Goal: Find specific page/section: Find specific page/section

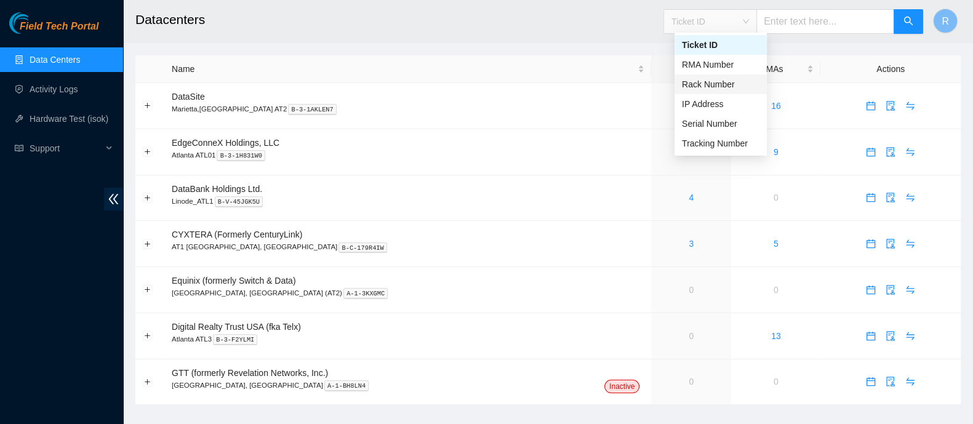
click at [729, 89] on div "Rack Number" at bounding box center [721, 85] width 78 height 14
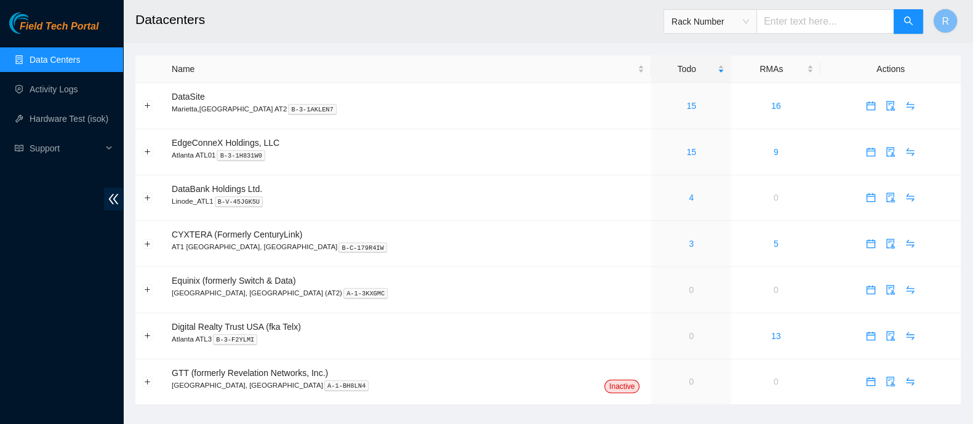
click at [824, 15] on input "text" at bounding box center [826, 21] width 138 height 25
type input "1400.22"
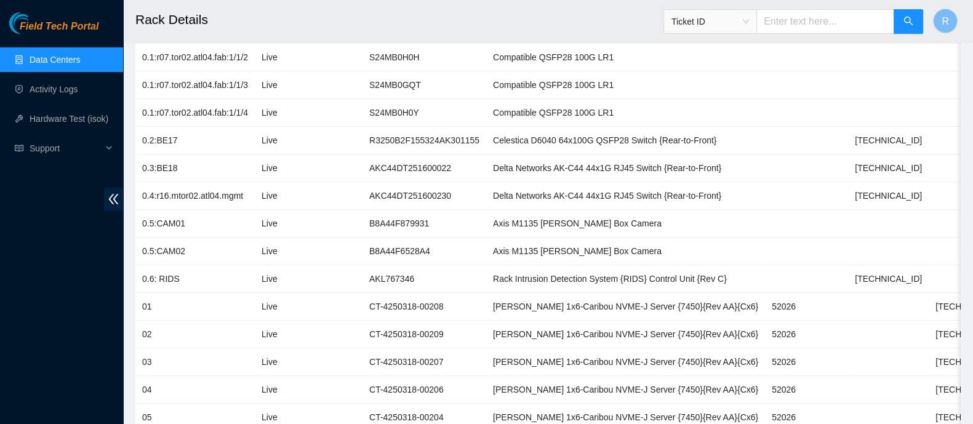
scroll to position [276, 0]
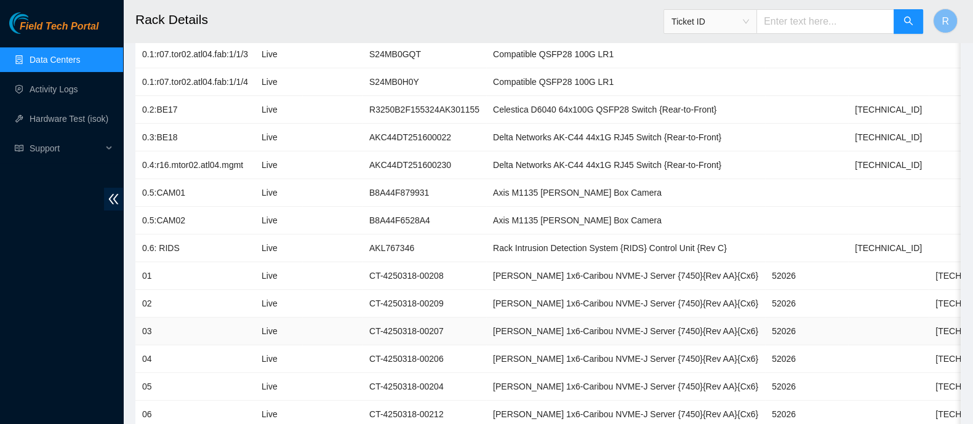
click at [765, 326] on td "52026" at bounding box center [806, 332] width 83 height 28
copy td "52026"
click at [717, 32] on span "Ticket ID" at bounding box center [710, 21] width 93 height 25
click at [714, 18] on span "Ticket ID" at bounding box center [711, 21] width 78 height 18
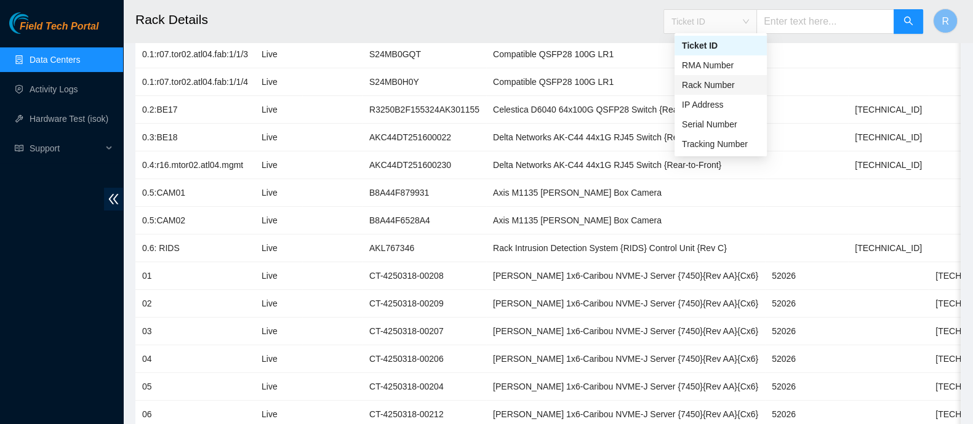
click at [726, 87] on div "Rack Number" at bounding box center [721, 85] width 78 height 14
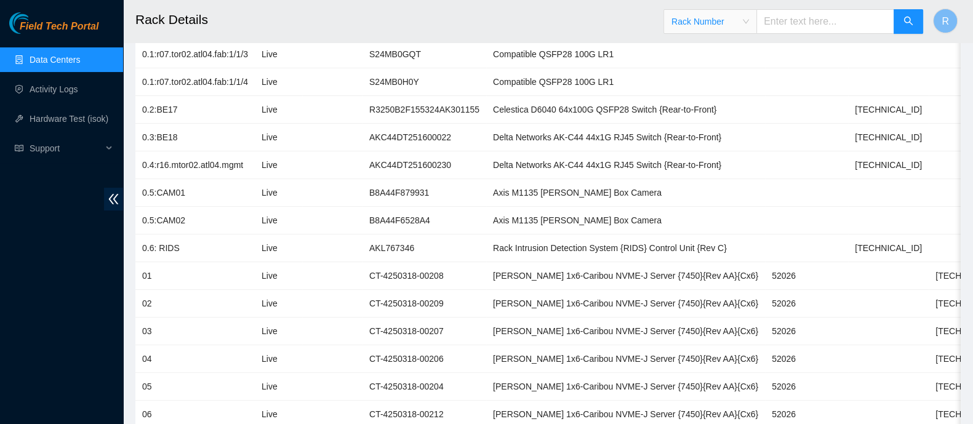
click at [803, 26] on input "text" at bounding box center [826, 21] width 138 height 25
type input "1400.21"
